Goal: Task Accomplishment & Management: Complete application form

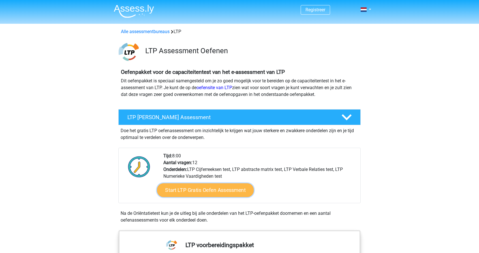
click at [226, 190] on link "Start LTP Gratis Oefen Assessment" at bounding box center [205, 191] width 97 height 14
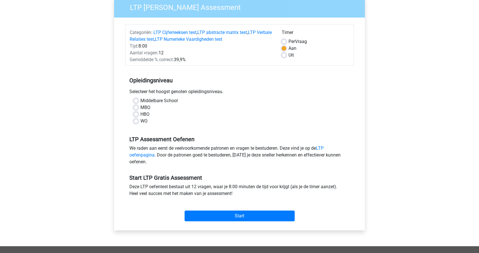
scroll to position [50, 0]
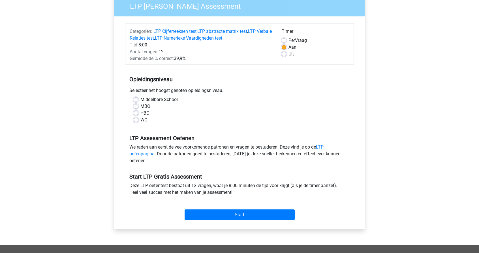
click at [140, 113] on label "HBO" at bounding box center [144, 113] width 9 height 7
click at [135, 113] on input "HBO" at bounding box center [136, 113] width 5 height 6
radio input "true"
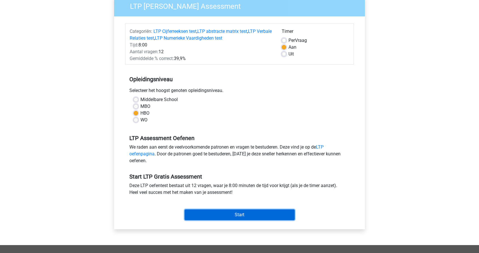
click at [198, 216] on input "Start" at bounding box center [240, 215] width 110 height 11
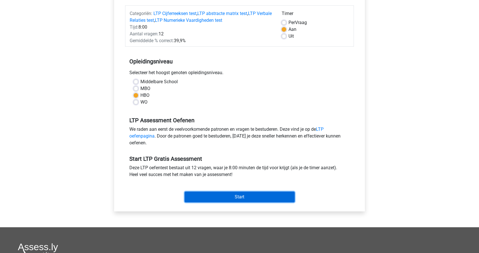
scroll to position [74, 0]
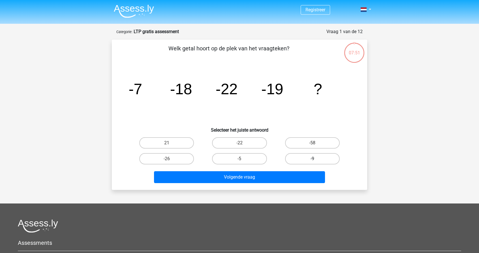
click at [304, 162] on label "-9" at bounding box center [312, 158] width 55 height 11
click at [312, 162] on input "-9" at bounding box center [314, 161] width 4 height 4
radio input "true"
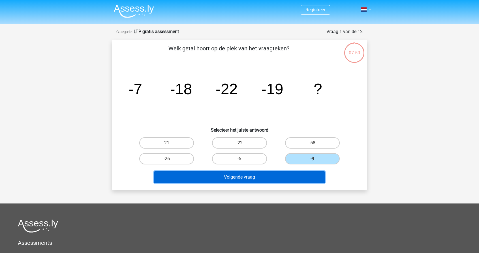
click at [268, 175] on button "Volgende vraag" at bounding box center [239, 177] width 171 height 12
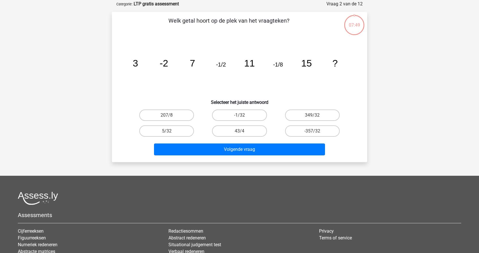
scroll to position [28, 0]
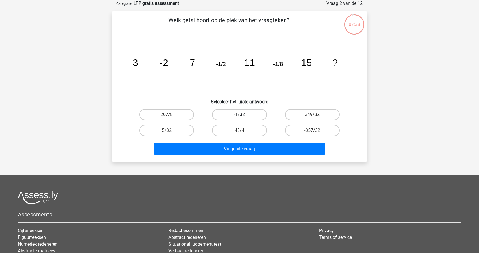
click at [228, 117] on label "-1/32" at bounding box center [239, 114] width 55 height 11
click at [240, 117] on input "-1/32" at bounding box center [242, 117] width 4 height 4
radio input "true"
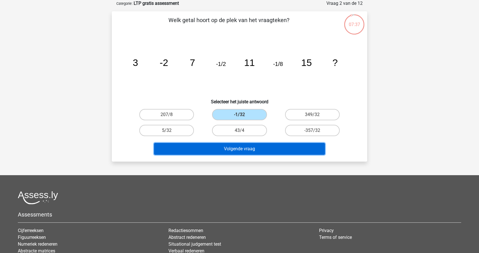
click at [205, 151] on button "Volgende vraag" at bounding box center [239, 149] width 171 height 12
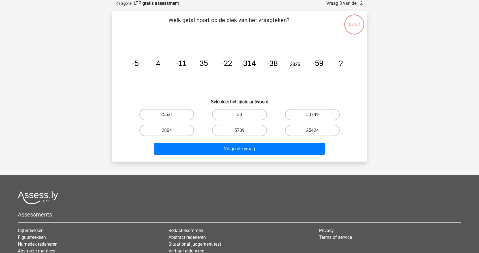
click at [306, 130] on label "25424" at bounding box center [312, 130] width 55 height 11
click at [312, 131] on input "25424" at bounding box center [314, 133] width 4 height 4
radio input "true"
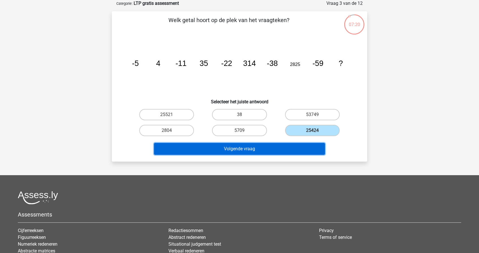
click at [212, 148] on button "Volgende vraag" at bounding box center [239, 149] width 171 height 12
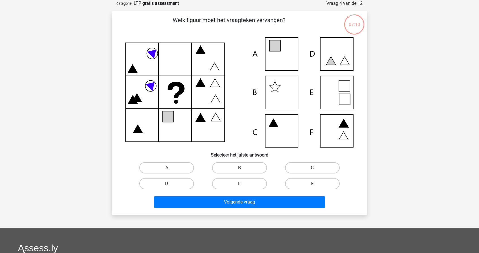
click at [228, 166] on label "B" at bounding box center [239, 167] width 55 height 11
click at [240, 168] on input "B" at bounding box center [242, 170] width 4 height 4
radio input "true"
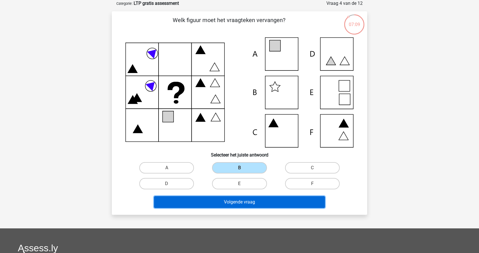
click at [217, 203] on button "Volgende vraag" at bounding box center [239, 202] width 171 height 12
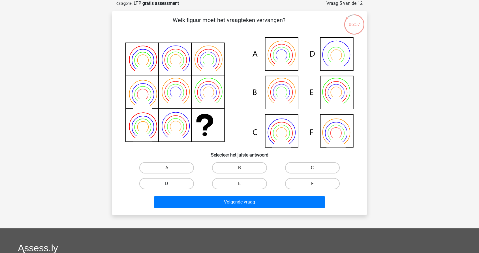
click at [158, 184] on label "D" at bounding box center [166, 183] width 55 height 11
click at [167, 184] on input "D" at bounding box center [169, 186] width 4 height 4
radio input "true"
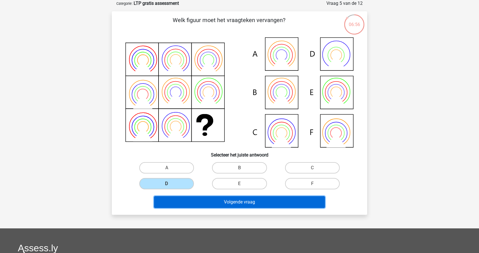
click at [178, 203] on button "Volgende vraag" at bounding box center [239, 202] width 171 height 12
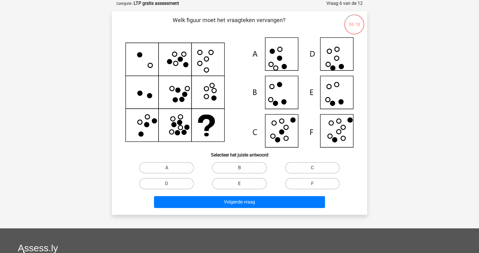
click at [239, 186] on label "E" at bounding box center [239, 183] width 55 height 11
click at [240, 186] on input "E" at bounding box center [242, 186] width 4 height 4
radio input "true"
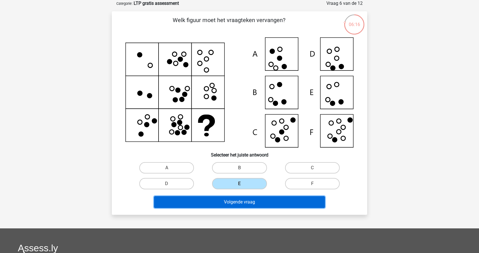
click at [237, 202] on button "Volgende vraag" at bounding box center [239, 202] width 171 height 12
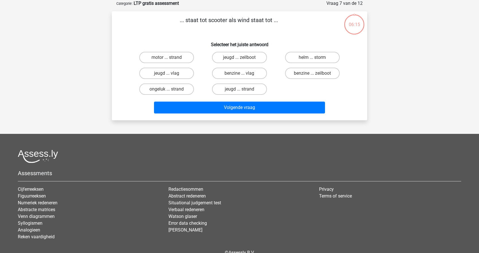
scroll to position [0, 0]
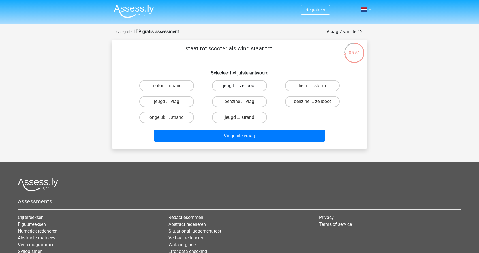
click at [224, 85] on label "jeugd ... zeilboot" at bounding box center [239, 85] width 55 height 11
click at [240, 86] on input "jeugd ... zeilboot" at bounding box center [242, 88] width 4 height 4
radio input "true"
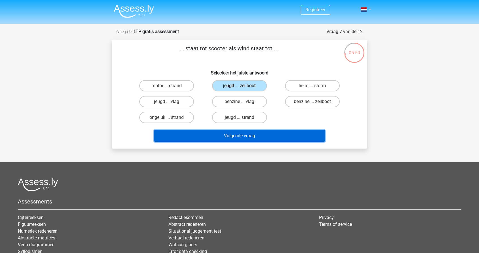
click at [203, 137] on button "Volgende vraag" at bounding box center [239, 136] width 171 height 12
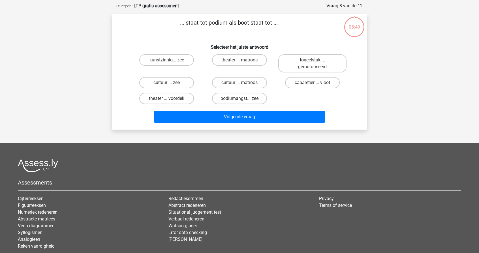
scroll to position [28, 0]
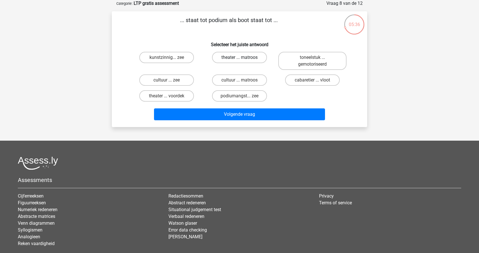
click at [225, 59] on label "theater ... matroos" at bounding box center [239, 57] width 55 height 11
click at [240, 59] on input "theater ... matroos" at bounding box center [242, 59] width 4 height 4
radio input "true"
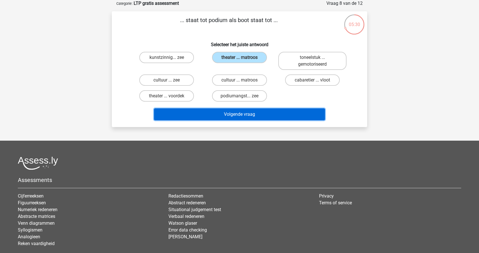
click at [200, 111] on button "Volgende vraag" at bounding box center [239, 114] width 171 height 12
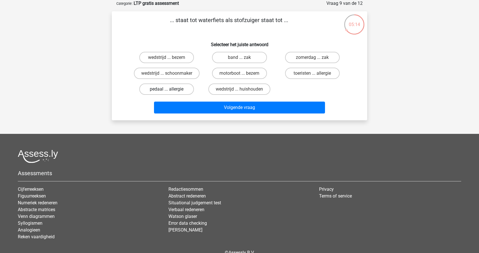
click at [161, 90] on label "pedaal ... allergie" at bounding box center [166, 89] width 55 height 11
click at [167, 90] on input "pedaal ... allergie" at bounding box center [169, 91] width 4 height 4
radio input "true"
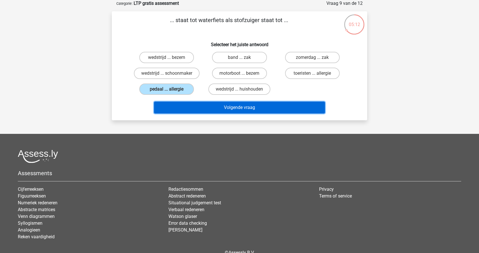
click at [175, 108] on button "Volgende vraag" at bounding box center [239, 108] width 171 height 12
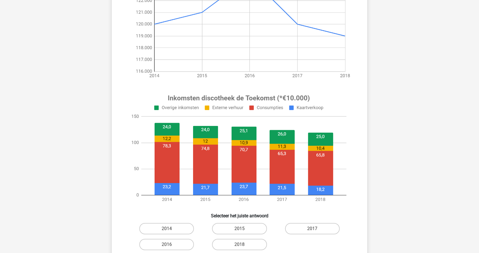
scroll to position [123, 0]
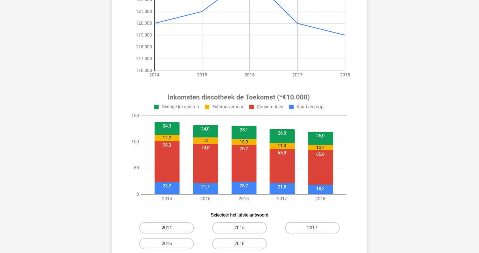
click at [163, 229] on label "2014" at bounding box center [166, 227] width 55 height 11
click at [167, 229] on input "2014" at bounding box center [169, 230] width 4 height 4
radio input "true"
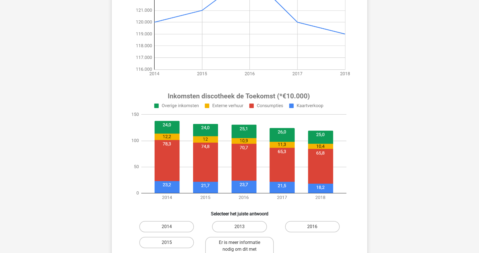
scroll to position [124, 0]
click at [150, 226] on label "2014" at bounding box center [166, 226] width 55 height 11
click at [167, 227] on input "2014" at bounding box center [169, 229] width 4 height 4
radio input "true"
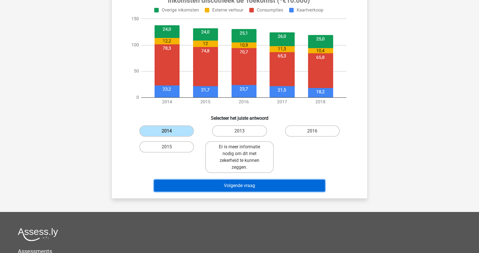
click at [174, 185] on button "Volgende vraag" at bounding box center [239, 186] width 171 height 12
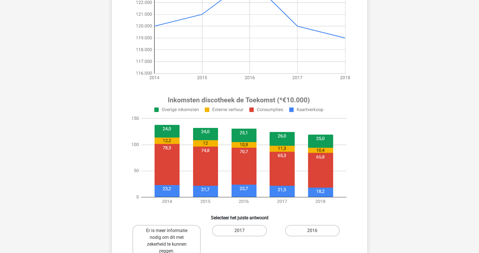
scroll to position [129, 0]
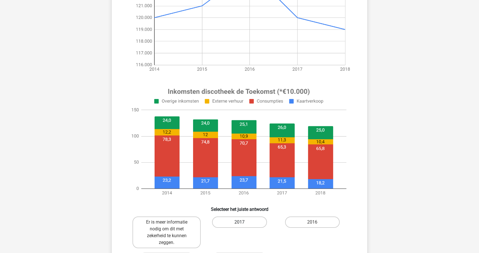
click at [235, 222] on label "2017" at bounding box center [239, 222] width 55 height 11
click at [240, 222] on input "2017" at bounding box center [242, 224] width 4 height 4
radio input "true"
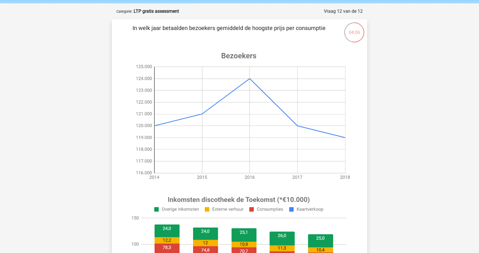
scroll to position [0, 0]
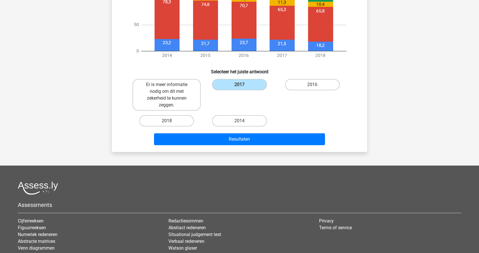
scroll to position [286, 0]
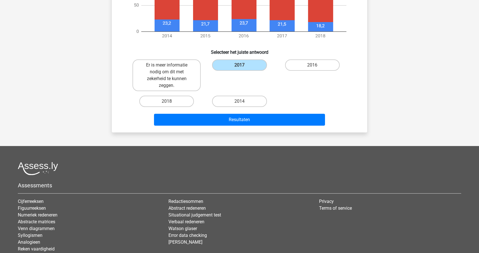
click at [52, 182] on h5 "Assessments" at bounding box center [240, 185] width 444 height 7
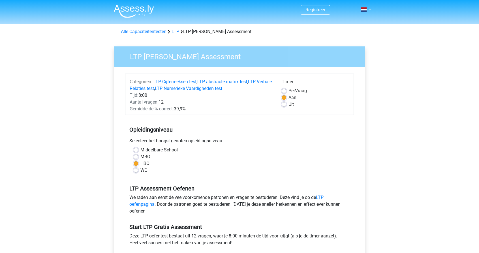
scroll to position [74, 0]
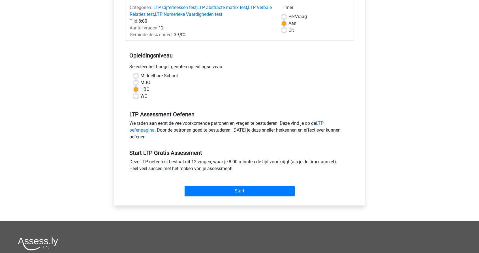
click at [140, 96] on label "WO" at bounding box center [143, 96] width 7 height 7
click at [135, 96] on input "WO" at bounding box center [136, 96] width 5 height 6
radio input "true"
click at [140, 77] on label "Middelbare School" at bounding box center [158, 76] width 37 height 7
click at [137, 77] on input "Middelbare School" at bounding box center [136, 76] width 5 height 6
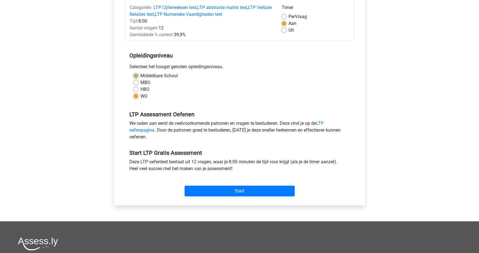
radio input "true"
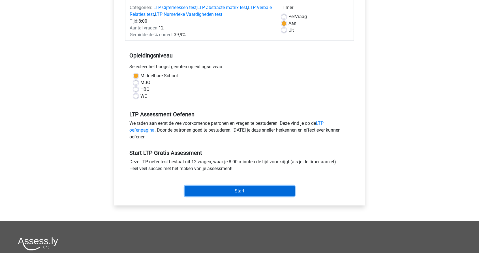
click at [222, 189] on input "Start" at bounding box center [240, 191] width 110 height 11
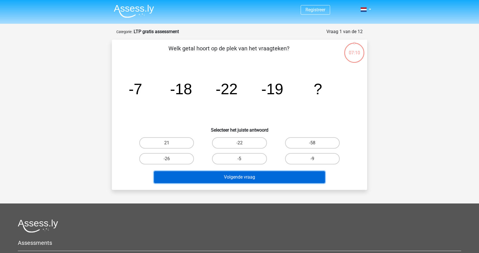
click at [218, 175] on button "Volgende vraag" at bounding box center [239, 177] width 171 height 12
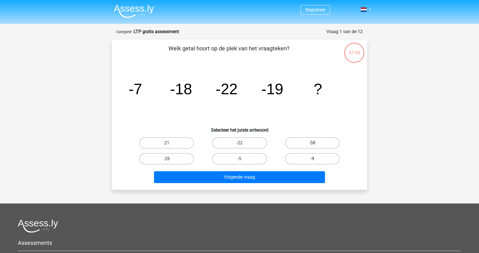
click at [294, 158] on label "-9" at bounding box center [312, 158] width 55 height 11
click at [312, 159] on input "-9" at bounding box center [314, 161] width 4 height 4
radio input "true"
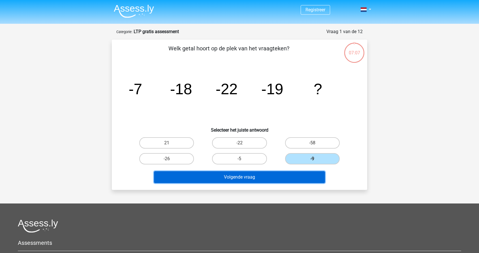
click at [262, 177] on button "Volgende vraag" at bounding box center [239, 177] width 171 height 12
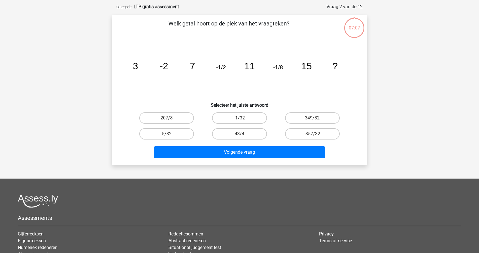
scroll to position [28, 0]
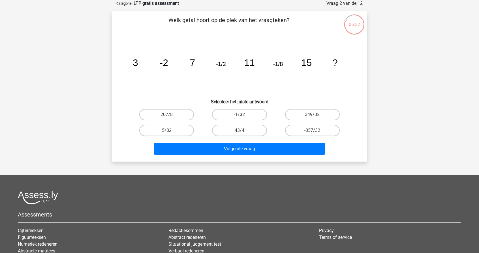
click at [223, 114] on label "-1/32" at bounding box center [239, 114] width 55 height 11
click at [240, 115] on input "-1/32" at bounding box center [242, 117] width 4 height 4
radio input "true"
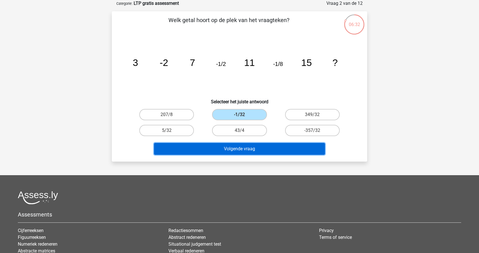
click at [203, 150] on button "Volgende vraag" at bounding box center [239, 149] width 171 height 12
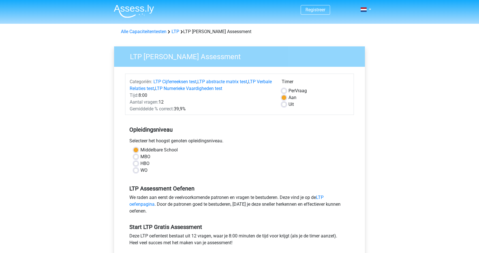
scroll to position [74, 0]
